Goal: Task Accomplishment & Management: Use online tool/utility

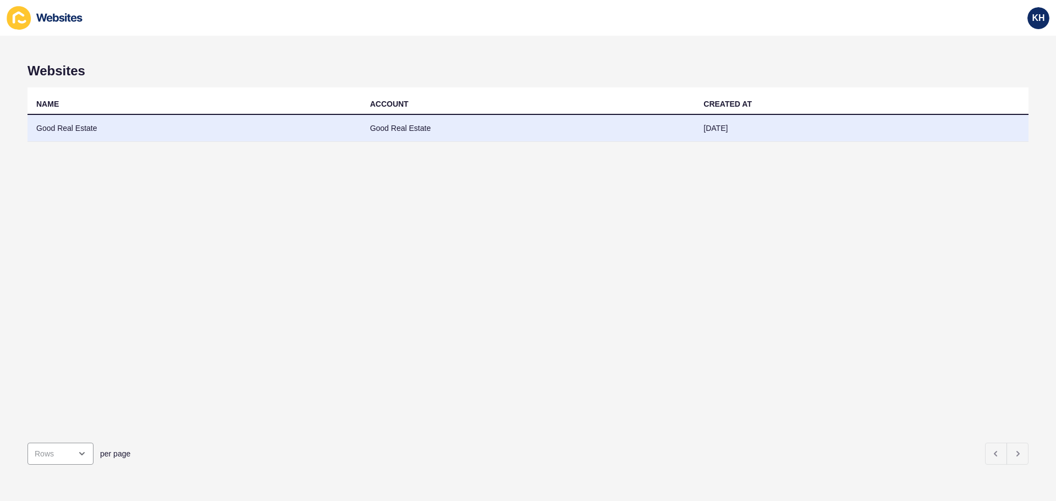
click at [312, 129] on td "Good Real Estate" at bounding box center [194, 128] width 334 height 27
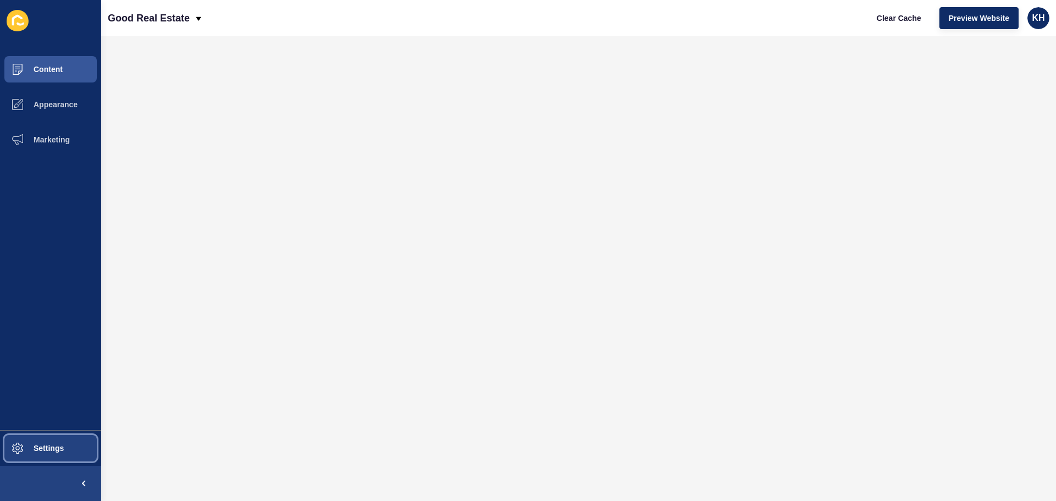
click at [49, 448] on span "Settings" at bounding box center [30, 448] width 65 height 9
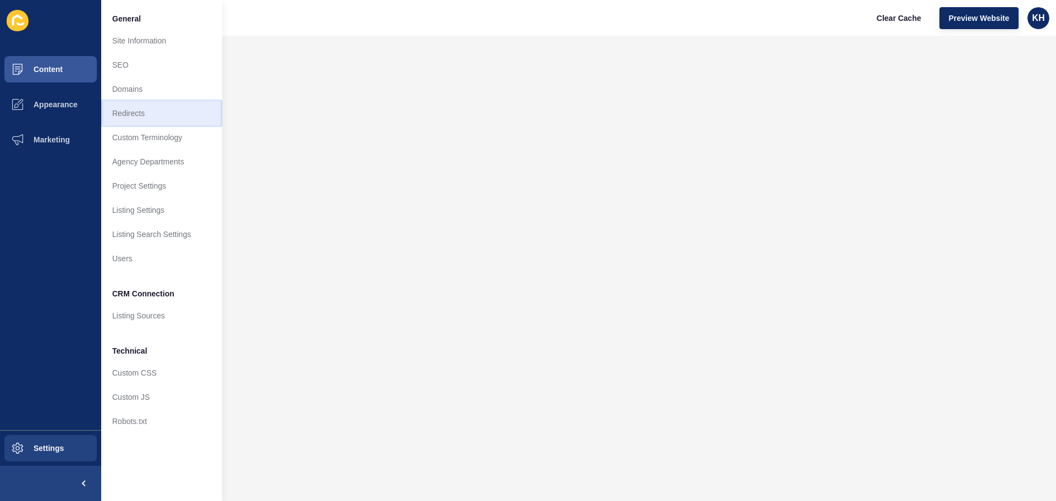
click at [139, 112] on link "Redirects" at bounding box center [161, 113] width 121 height 24
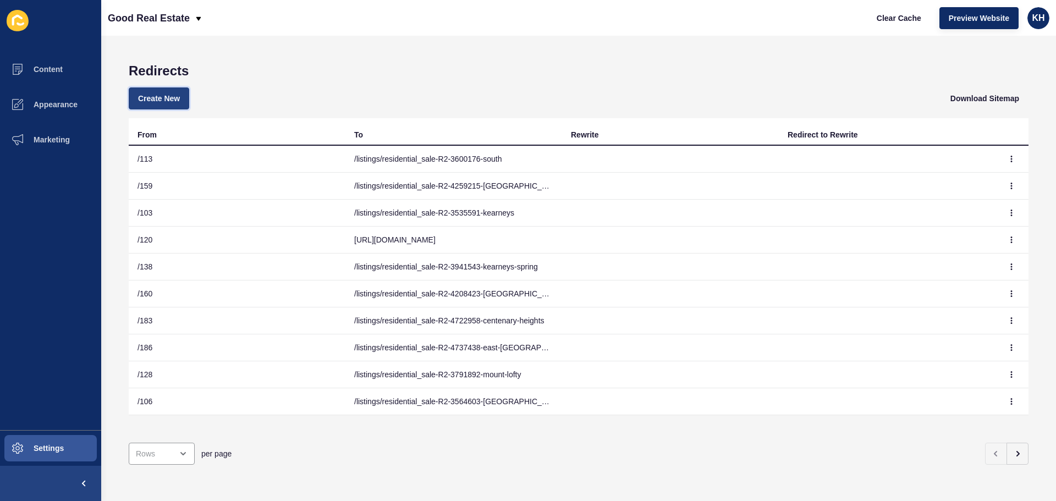
click at [155, 97] on span "Create New" at bounding box center [159, 98] width 42 height 11
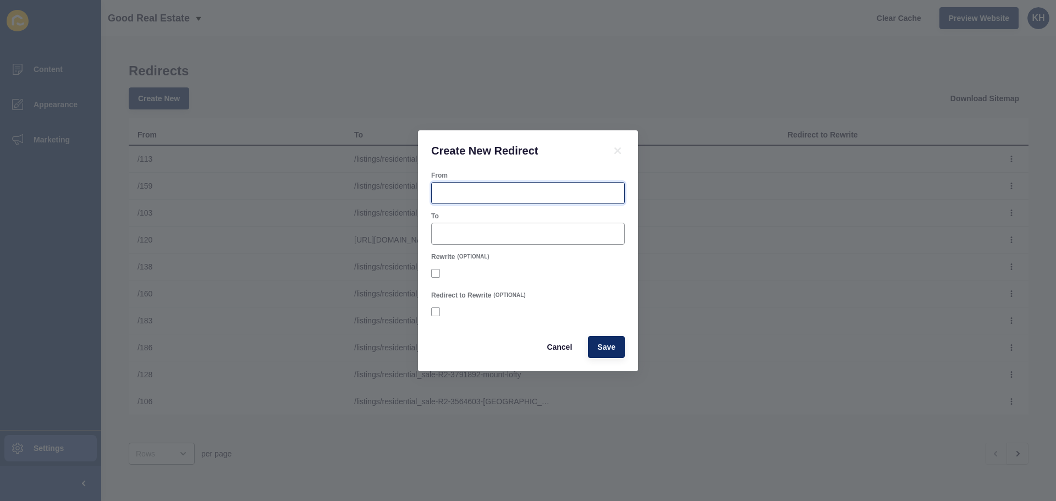
click at [454, 190] on input "From" at bounding box center [527, 193] width 179 height 11
type input "184"
paste input "listings/residential_sale-R2-4724683-kearneys-spring"
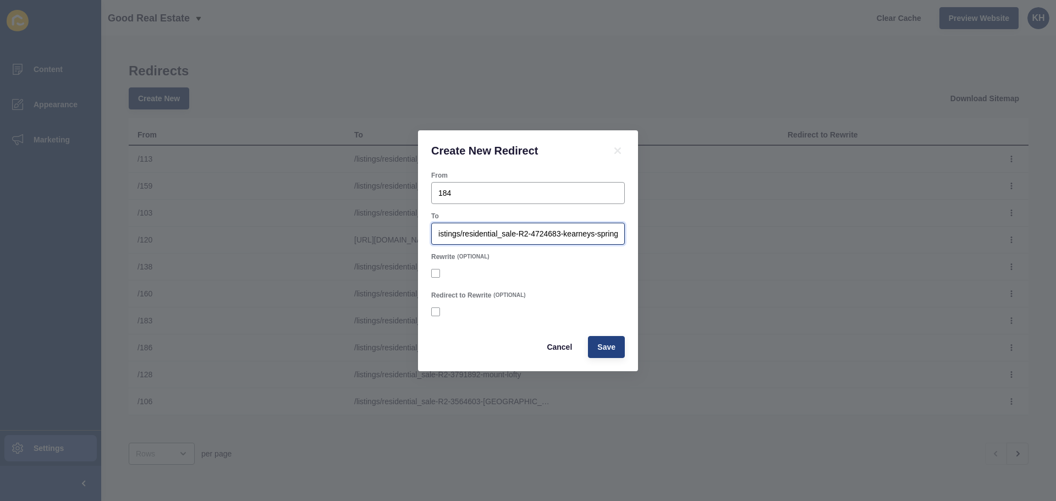
type input "listings/residential_sale-R2-4724683-kearneys-spring"
click at [613, 348] on span "Save" at bounding box center [606, 347] width 18 height 11
